Goal: Task Accomplishment & Management: Use online tool/utility

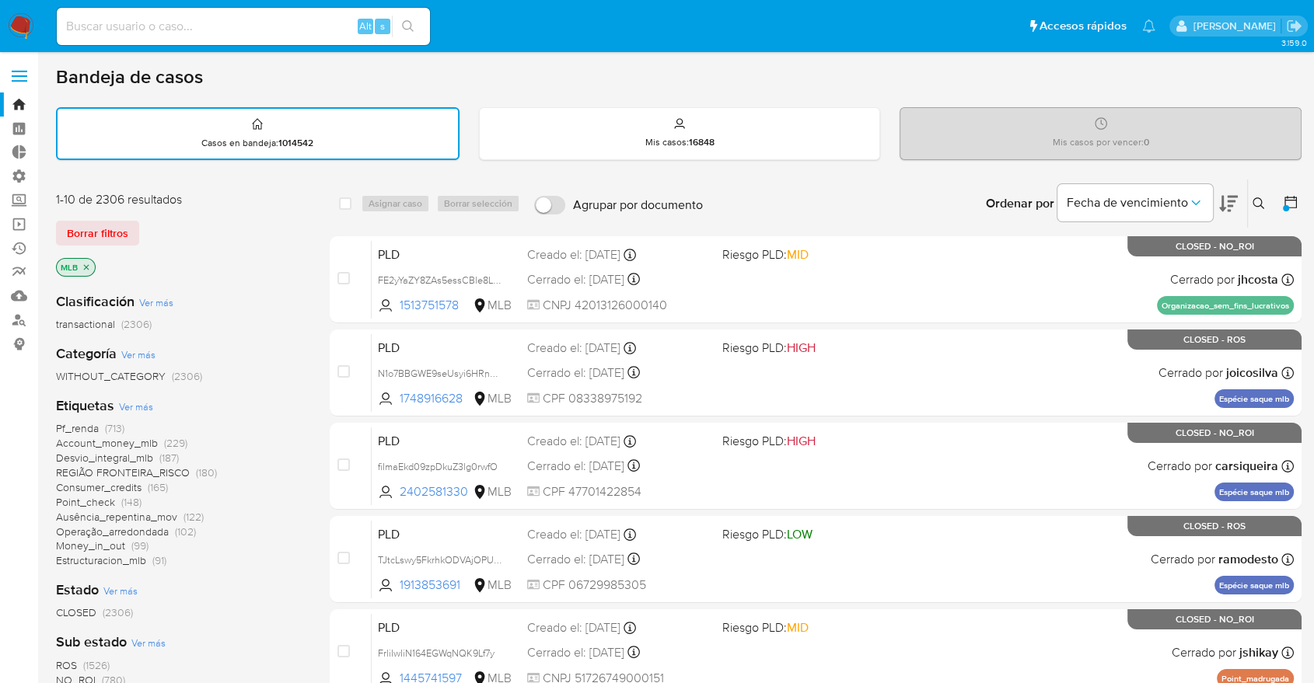
click at [91, 278] on div "MLB" at bounding box center [180, 269] width 249 height 22
click at [88, 266] on icon "close-filter" at bounding box center [86, 267] width 9 height 9
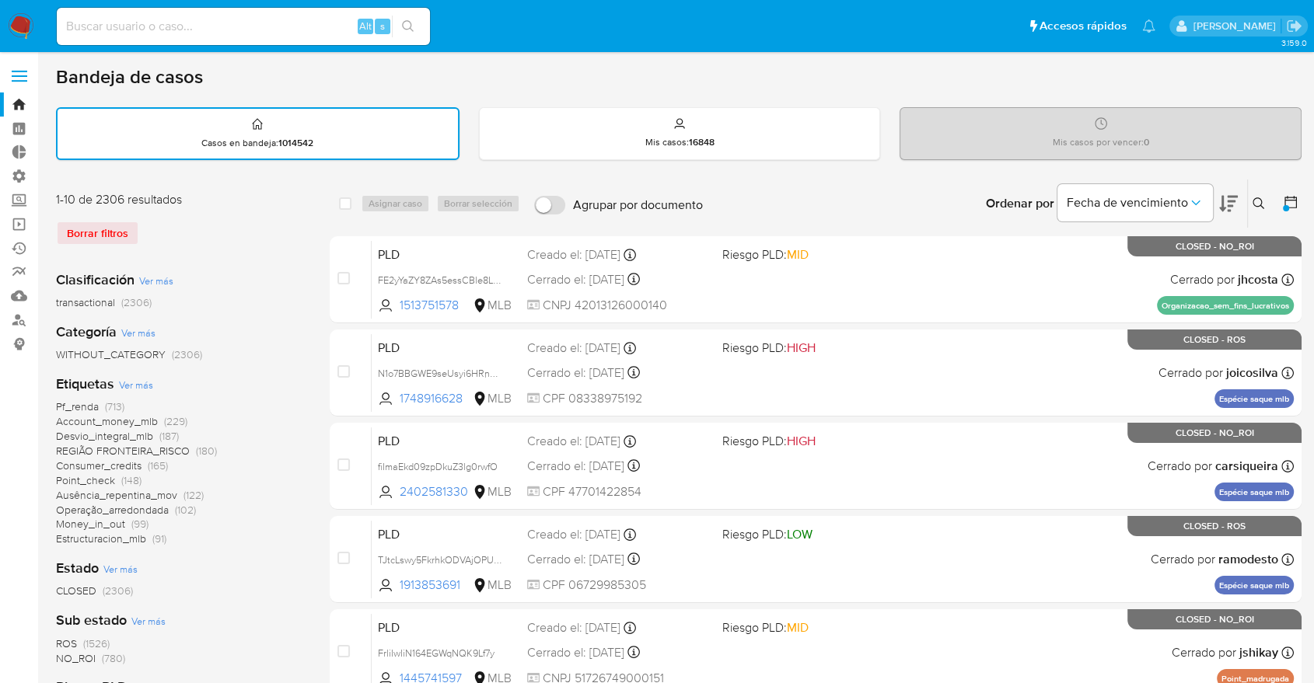
click at [103, 228] on div "Borrar filtros" at bounding box center [180, 233] width 249 height 25
click at [109, 241] on div "Borrar filtros" at bounding box center [180, 233] width 249 height 25
click at [1292, 198] on icon at bounding box center [1290, 202] width 12 height 12
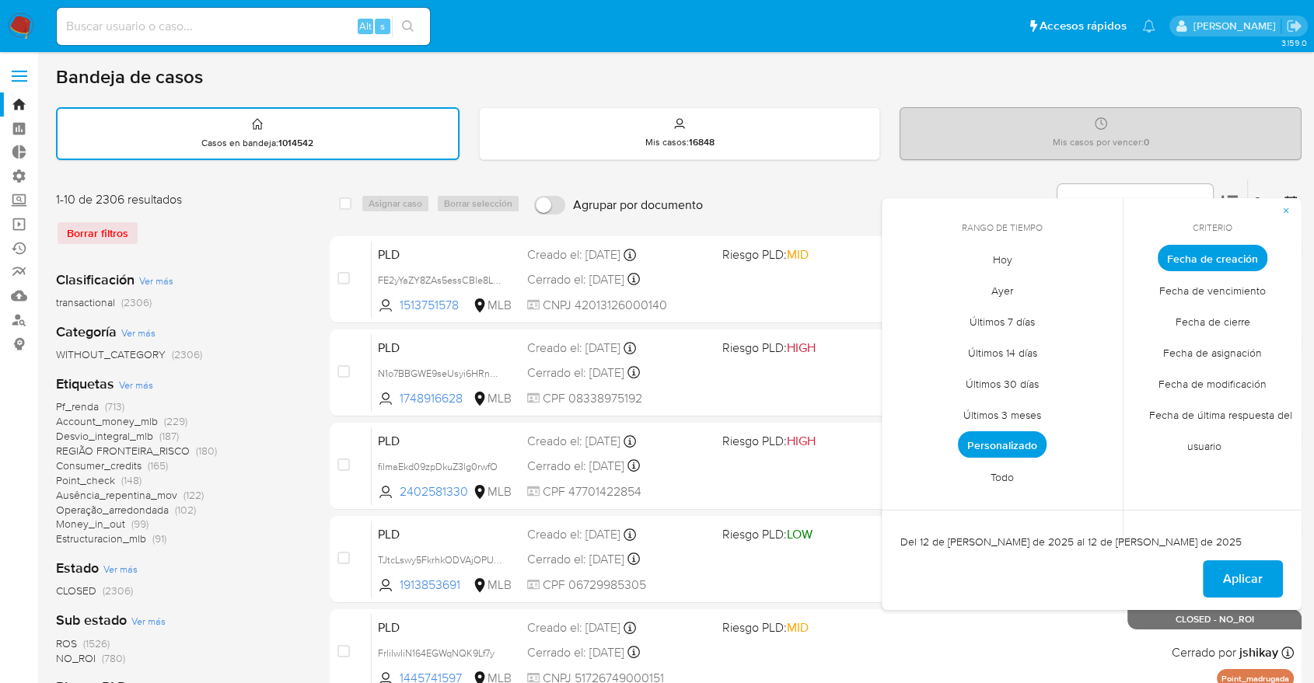
click at [1014, 442] on span "Personalizado" at bounding box center [1002, 444] width 89 height 26
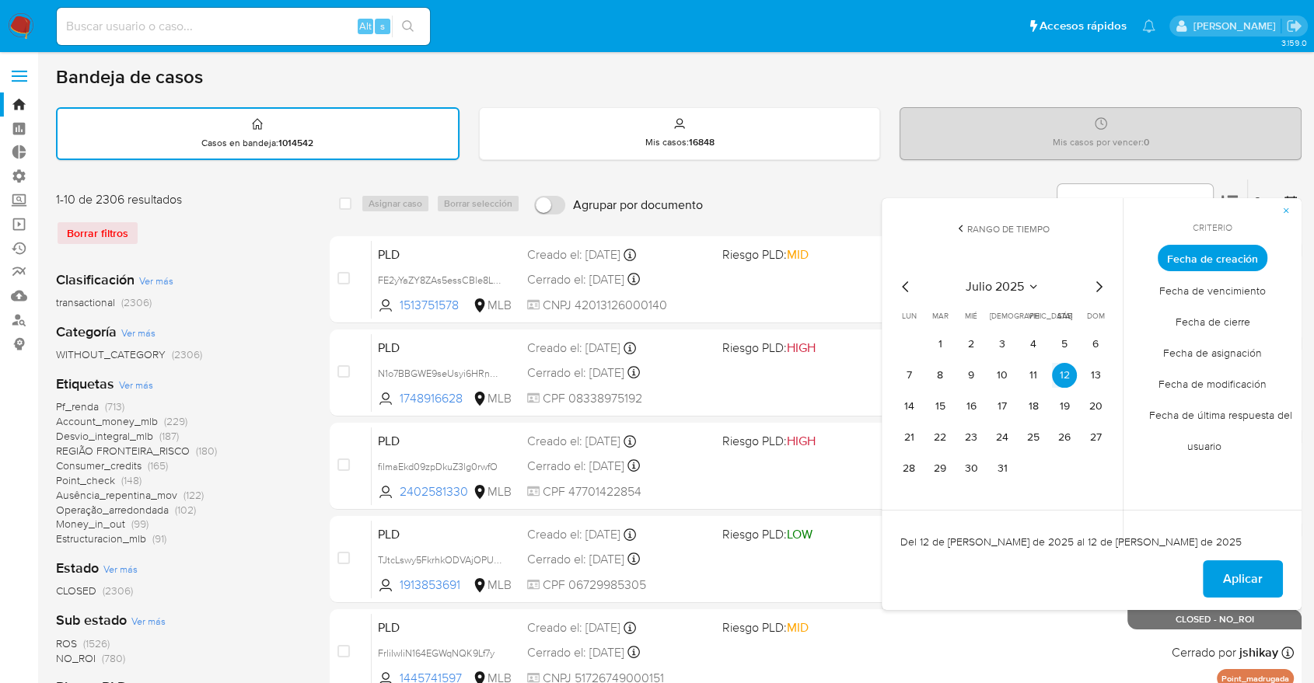
click at [1193, 258] on span "Fecha de creación" at bounding box center [1212, 258] width 110 height 26
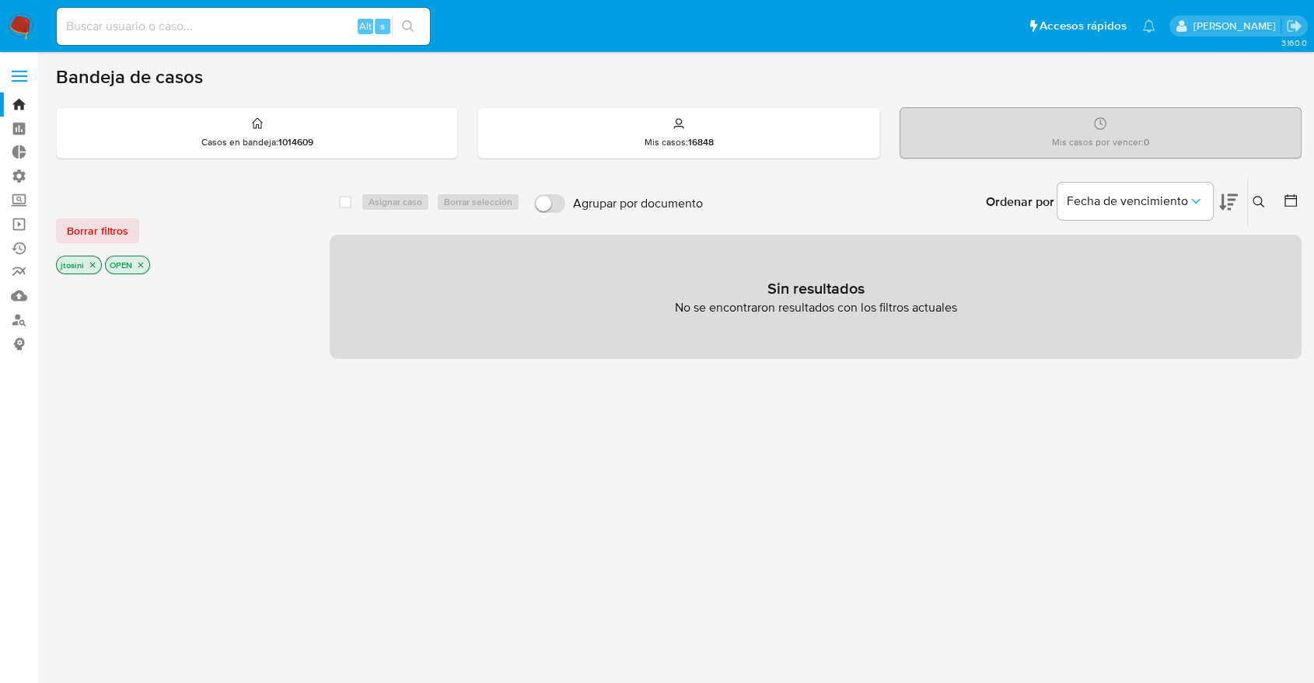
click at [142, 257] on p "OPEN" at bounding box center [128, 265] width 44 height 17
click at [143, 264] on icon "close-filter" at bounding box center [140, 264] width 9 height 9
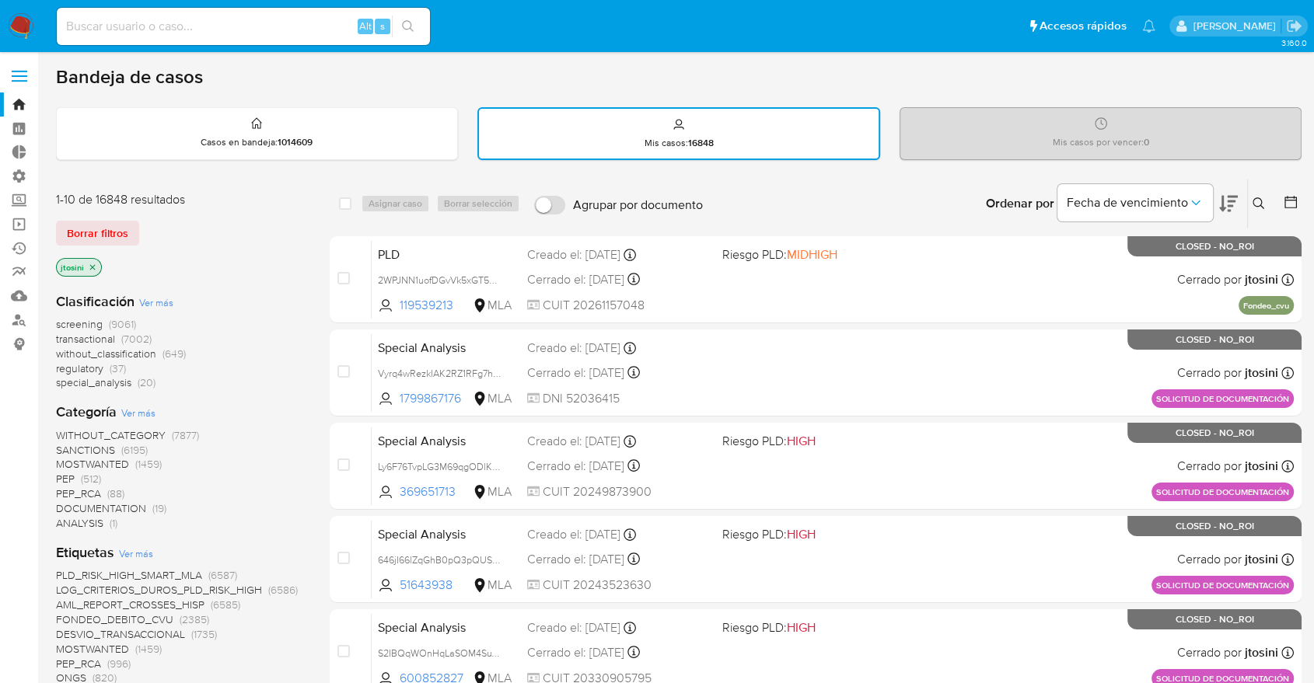
click at [92, 267] on icon "close-filter" at bounding box center [92, 267] width 9 height 9
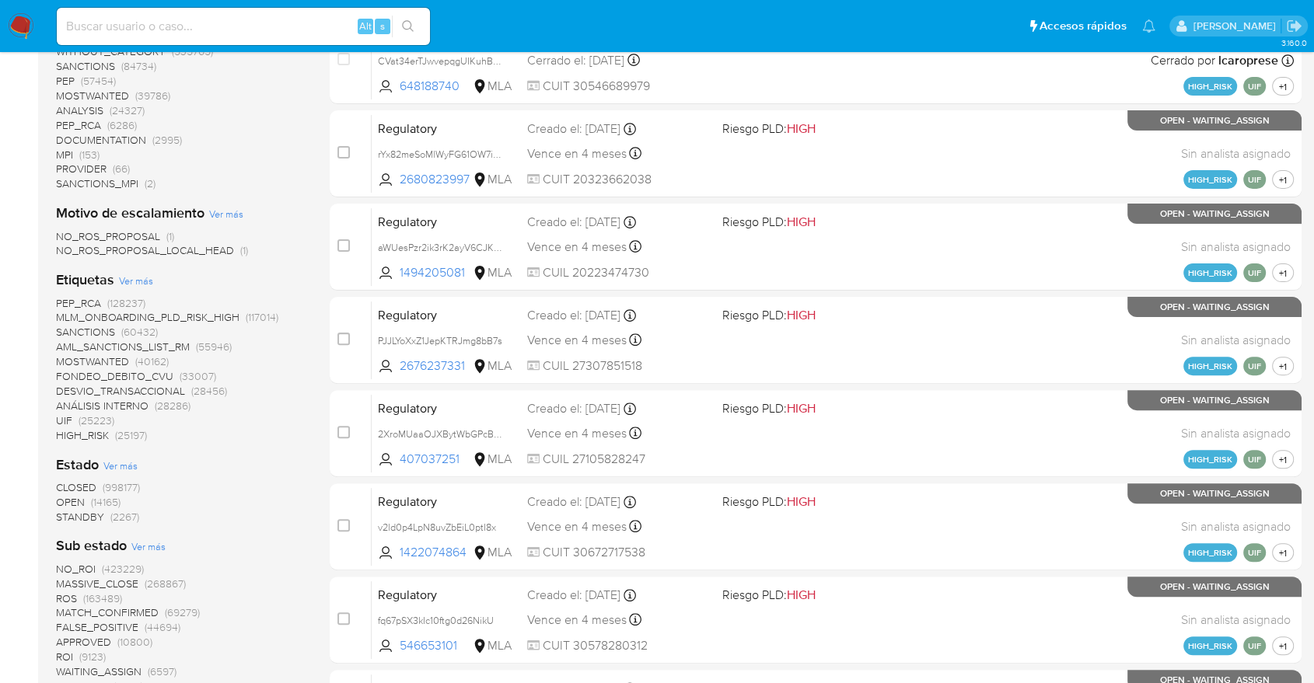
scroll to position [431, 0]
